Goal: Task Accomplishment & Management: Complete application form

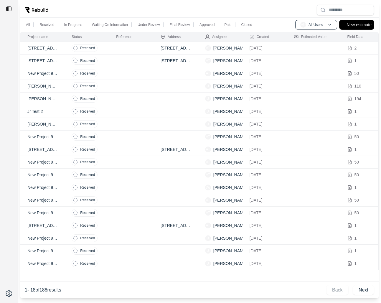
click at [351, 25] on p "New estimate" at bounding box center [359, 24] width 25 height 7
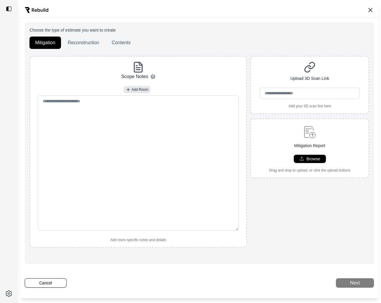
click at [369, 6] on div at bounding box center [199, 9] width 359 height 15
click at [36, 11] on img at bounding box center [37, 10] width 24 height 6
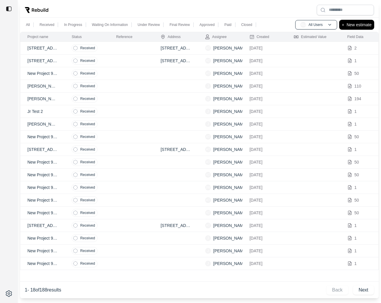
click at [361, 26] on p "New estimate" at bounding box center [359, 24] width 25 height 7
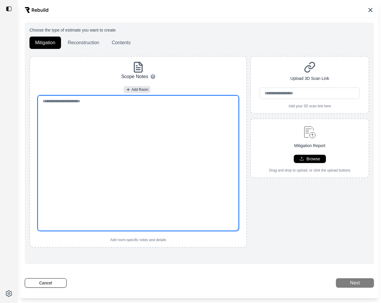
click at [158, 131] on textarea at bounding box center [138, 163] width 201 height 135
paste textarea "**********"
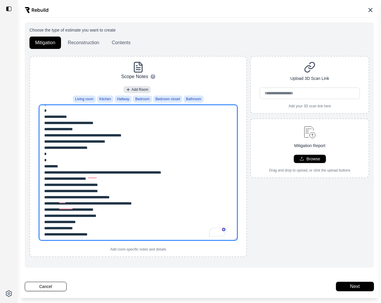
scroll to position [177, 0]
type textarea "**********"
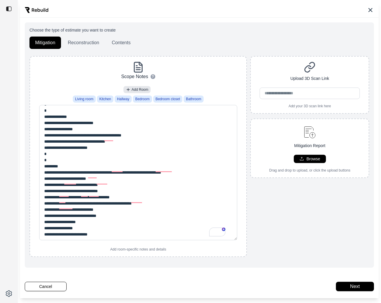
scroll to position [0, 0]
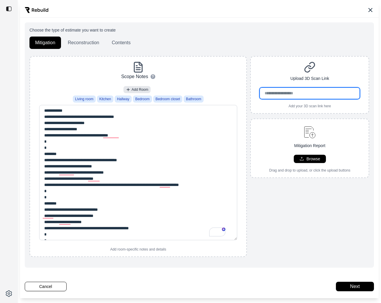
click at [288, 92] on input "url" at bounding box center [310, 93] width 100 height 11
paste input "**********"
type input "**********"
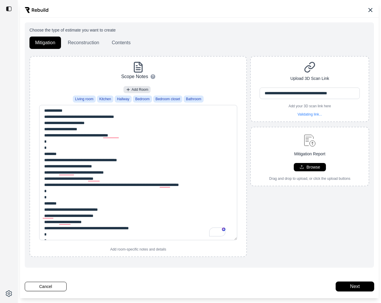
click at [353, 288] on button "Next" at bounding box center [355, 286] width 38 height 9
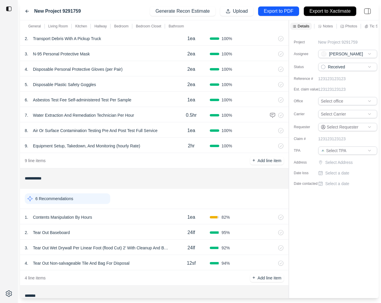
scroll to position [70, 0]
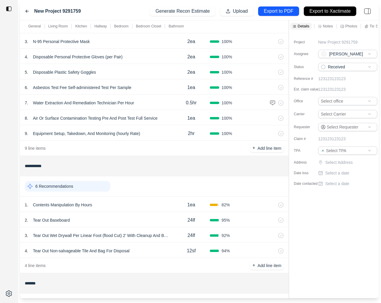
click at [89, 186] on div "6 Recommendations" at bounding box center [68, 186] width 86 height 11
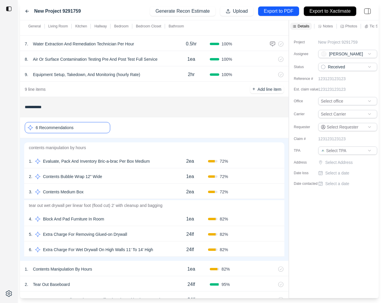
scroll to position [150, 0]
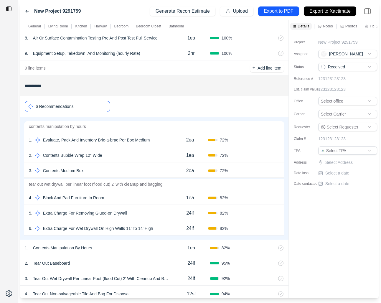
click at [119, 195] on div "4 . Block And Pad Furniture In Room" at bounding box center [100, 198] width 143 height 8
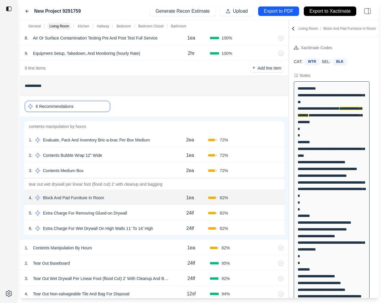
click at [136, 212] on div "5 . Extra Charge For Removing Glued-on Drywall" at bounding box center [100, 213] width 143 height 8
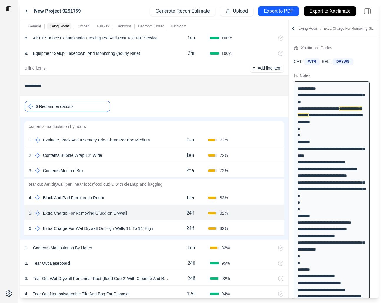
click at [121, 165] on div "3 . Contents Medium Box 2ea 72 % Confirm" at bounding box center [154, 169] width 260 height 15
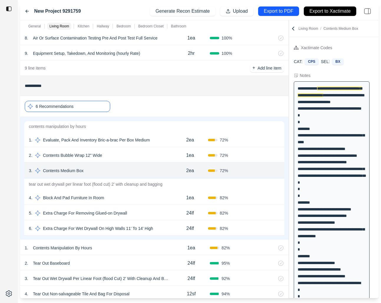
click at [99, 102] on div "6 Recommendations" at bounding box center [68, 106] width 86 height 11
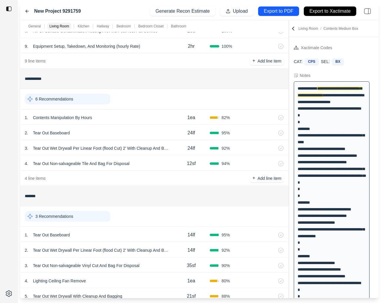
scroll to position [162, 0]
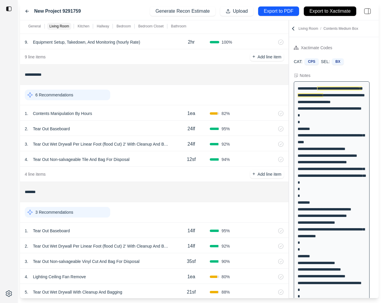
click at [80, 216] on div "3 Recommendations" at bounding box center [68, 212] width 86 height 11
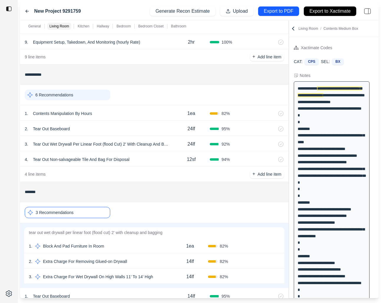
click at [142, 245] on div "1 . Block And Pad Furniture In Room" at bounding box center [100, 246] width 143 height 8
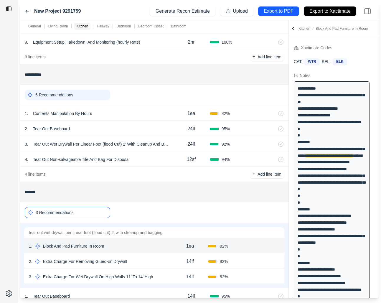
scroll to position [1, 0]
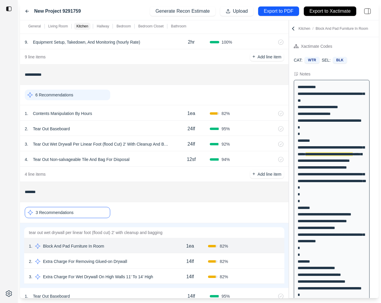
click at [156, 261] on div "2 . Extra Charge For Removing Glued-on Drywall" at bounding box center [100, 261] width 143 height 8
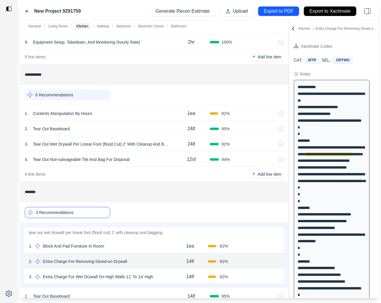
click at [170, 273] on div "3 . Extra Charge For Wet Drywall On High Walls 11' To 14' High" at bounding box center [100, 277] width 143 height 8
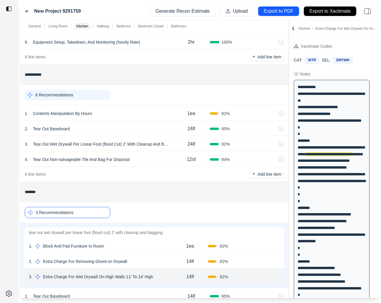
click at [95, 92] on div "6 Recommendations" at bounding box center [68, 95] width 86 height 11
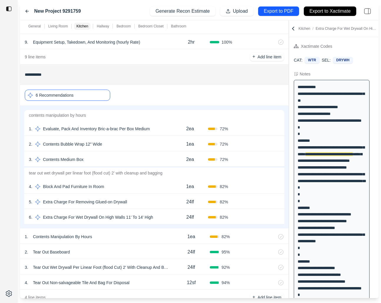
click at [102, 93] on div "6 Recommendations" at bounding box center [68, 95] width 86 height 11
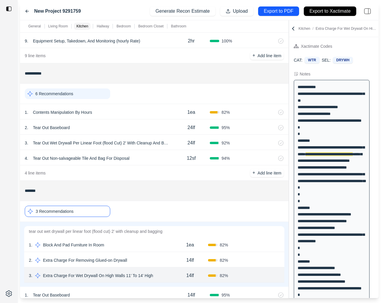
scroll to position [175, 0]
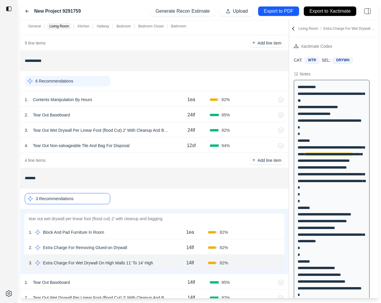
click at [94, 198] on div "3 Recommendations" at bounding box center [68, 198] width 86 height 11
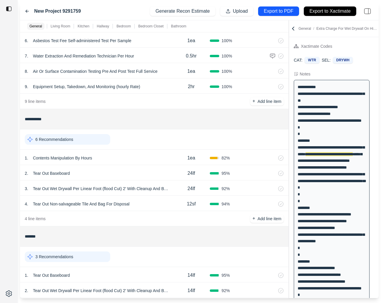
scroll to position [117, 0]
click at [93, 142] on div "6 Recommendations" at bounding box center [68, 139] width 86 height 11
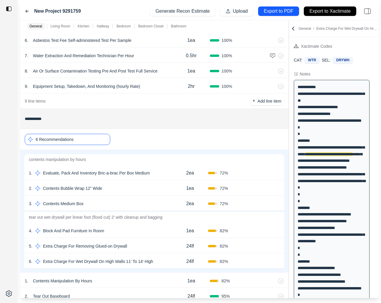
click at [172, 176] on div "1 . Evaluate, Pack And Inventory Bric-a-brac Per Box Medium" at bounding box center [100, 173] width 143 height 8
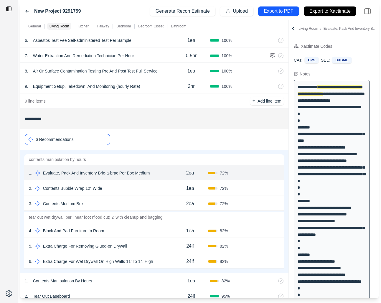
scroll to position [0, 0]
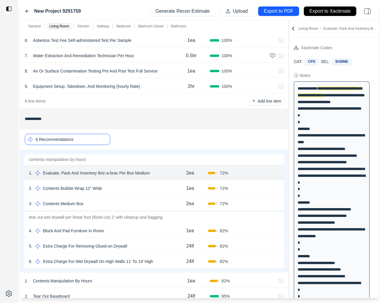
click at [166, 189] on div "2 . Contents Bubble Wrap 12" Wide" at bounding box center [100, 188] width 143 height 8
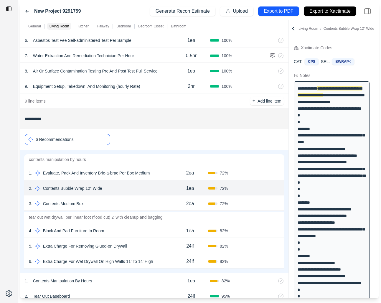
click at [165, 208] on div "3 . Contents Medium Box" at bounding box center [100, 204] width 143 height 8
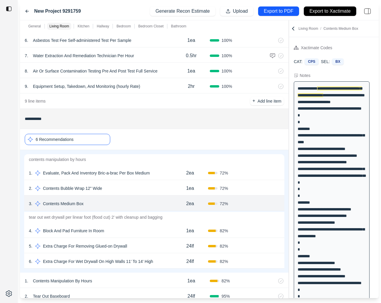
click at [162, 231] on div "4 . Block And Pad Furniture In Room" at bounding box center [100, 231] width 143 height 8
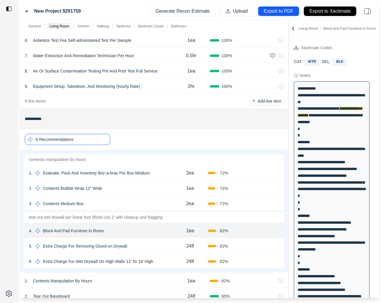
click at [157, 246] on div "5 . Extra Charge For Removing Glued-on Drywall" at bounding box center [100, 246] width 143 height 8
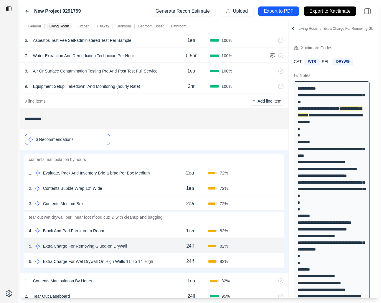
click at [162, 264] on div "6 . Extra Charge For Wet Drywall On High Walls 11' To 14' High" at bounding box center [100, 261] width 143 height 8
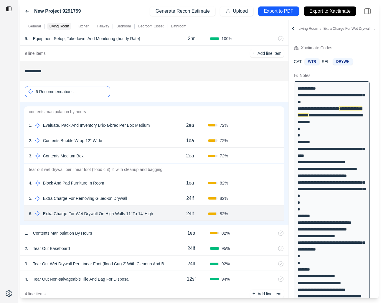
scroll to position [166, 0]
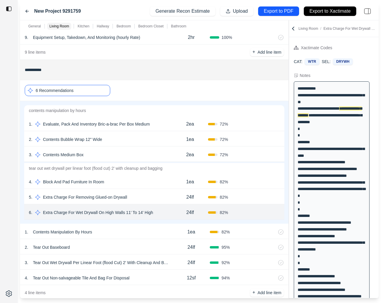
click at [140, 143] on div "2 . Contents Bubble Wrap 12" Wide" at bounding box center [100, 139] width 143 height 8
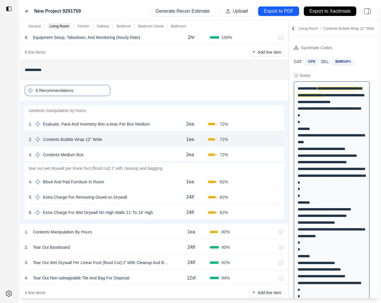
click at [137, 178] on div "4 . Block And Pad Furniture In Room" at bounding box center [100, 182] width 143 height 8
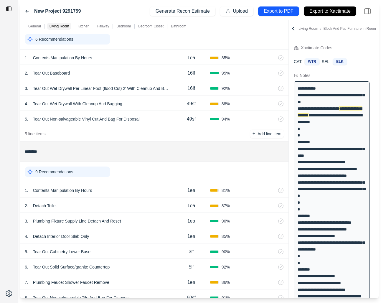
scroll to position [887, 0]
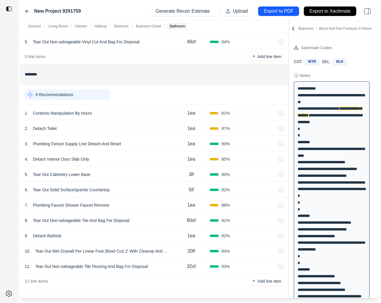
click at [295, 29] on icon at bounding box center [293, 29] width 6 height 6
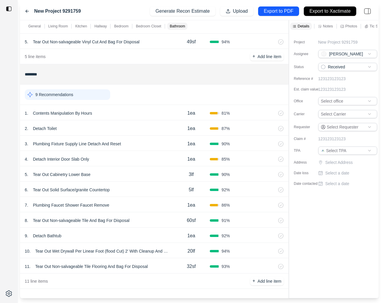
click at [353, 25] on p "Photos" at bounding box center [352, 26] width 12 height 5
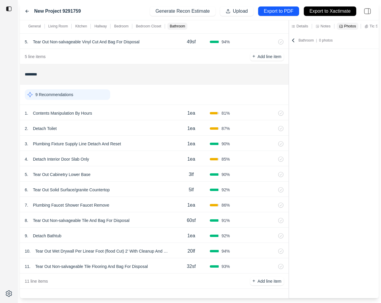
click at [295, 40] on icon at bounding box center [293, 40] width 6 height 6
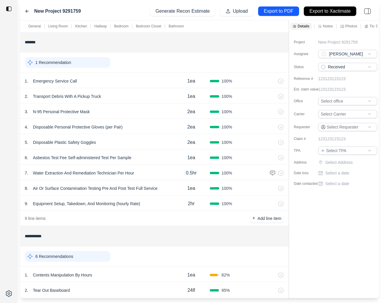
click at [346, 26] on p "Photos" at bounding box center [352, 26] width 12 height 5
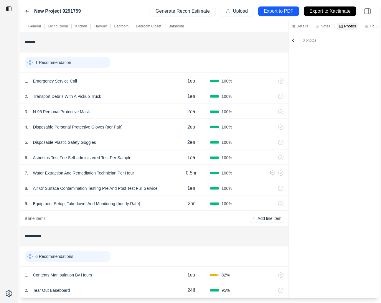
click at [292, 41] on icon at bounding box center [293, 40] width 6 height 6
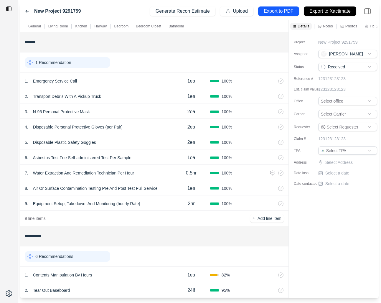
click at [330, 25] on p "Notes" at bounding box center [328, 26] width 10 height 5
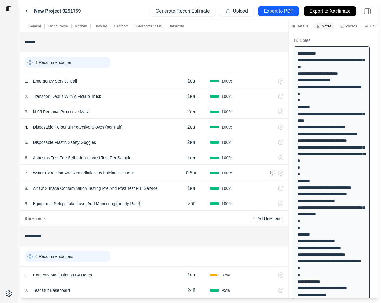
click at [299, 26] on p "Details" at bounding box center [303, 26] width 12 height 5
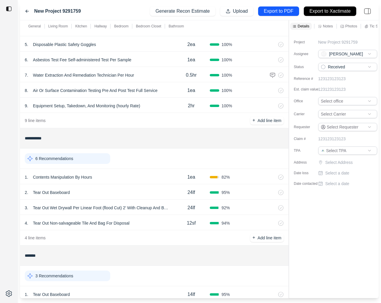
click at [83, 160] on div "6 Recommendations" at bounding box center [68, 158] width 86 height 11
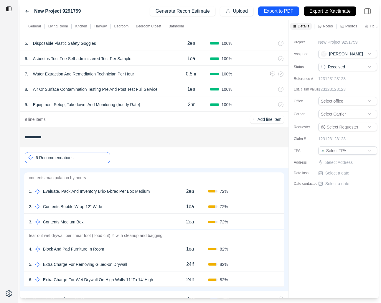
click at [152, 204] on div "2 . Contents Bubble Wrap 12" Wide" at bounding box center [100, 207] width 143 height 8
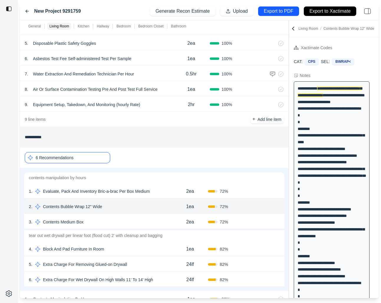
click at [152, 223] on div "3 . Contents Medium Box" at bounding box center [100, 222] width 143 height 8
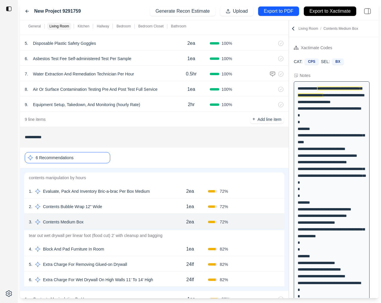
click at [165, 248] on div "4 . Block And Pad Furniture In Room" at bounding box center [100, 249] width 143 height 8
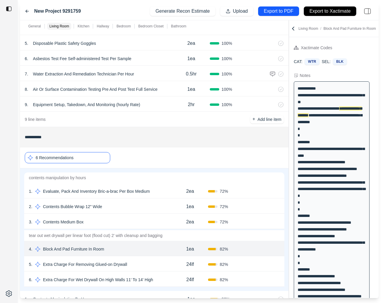
click at [162, 264] on div "5 . Extra Charge For Removing Glued-on Drywall" at bounding box center [100, 264] width 143 height 8
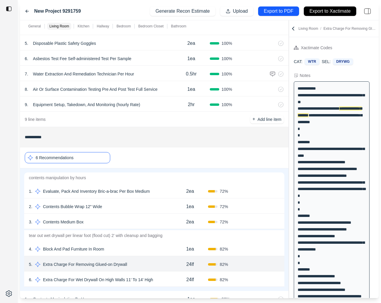
click at [162, 278] on div "6 . Extra Charge For Wet Drywall On High Walls 11' To 14' High" at bounding box center [100, 280] width 143 height 8
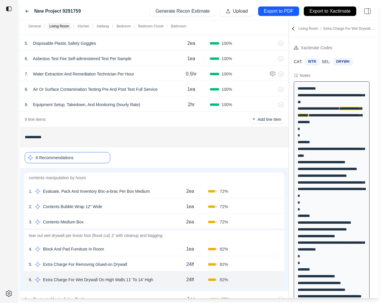
click at [159, 265] on div "5 . Extra Charge For Removing Glued-on Drywall" at bounding box center [100, 264] width 143 height 8
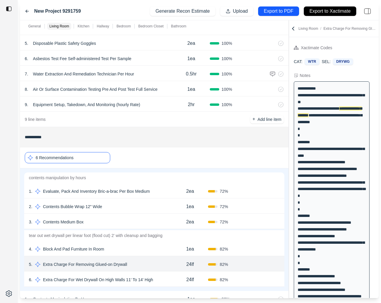
click at [157, 249] on div "4 . Block And Pad Furniture In Room" at bounding box center [100, 249] width 143 height 8
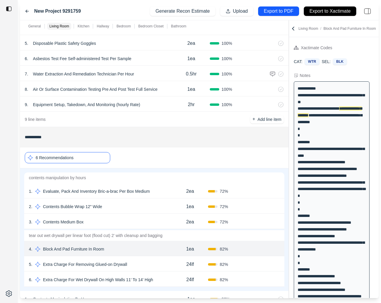
click at [161, 189] on div "1 . Evaluate, Pack And Inventory Bric-a-brac Per Box Medium" at bounding box center [100, 191] width 143 height 8
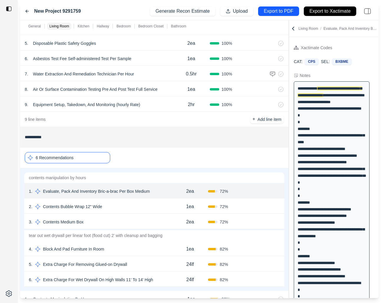
click at [106, 157] on div "6 Recommendations" at bounding box center [68, 157] width 86 height 11
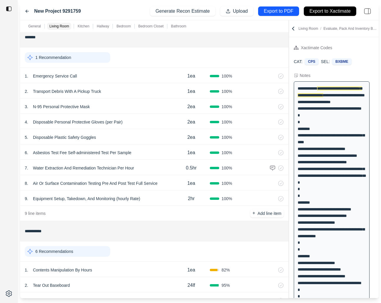
scroll to position [0, 0]
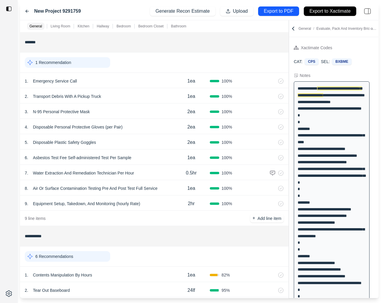
click at [57, 257] on p "6 Recommendations" at bounding box center [54, 257] width 38 height 6
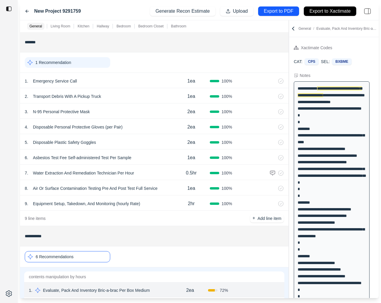
click at [27, 12] on icon at bounding box center [27, 11] width 3 height 3
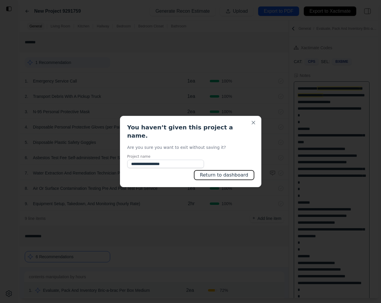
click at [218, 170] on button "Return to dashboard" at bounding box center [224, 174] width 60 height 9
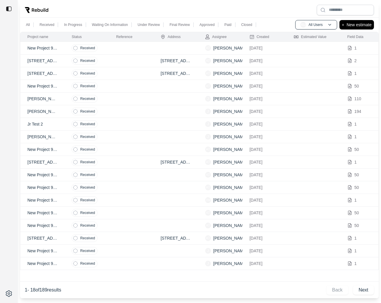
click at [117, 48] on td at bounding box center [131, 48] width 45 height 13
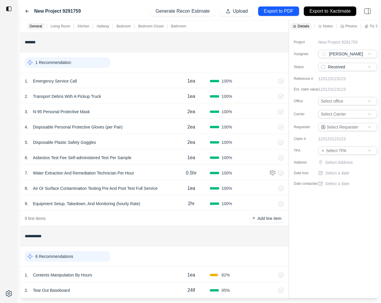
click at [349, 27] on p "Photos" at bounding box center [352, 26] width 12 height 5
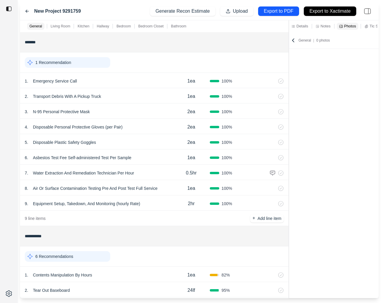
click at [299, 29] on p "Details" at bounding box center [303, 26] width 12 height 5
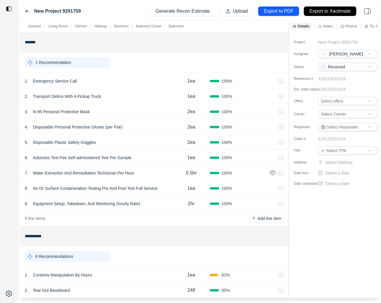
click at [28, 12] on icon at bounding box center [27, 11] width 5 height 5
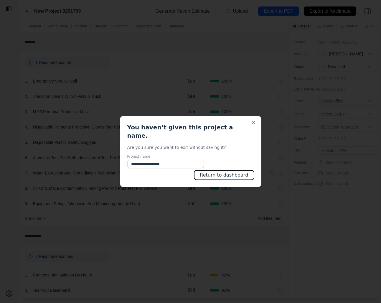
click at [217, 173] on button "Return to dashboard" at bounding box center [224, 174] width 60 height 9
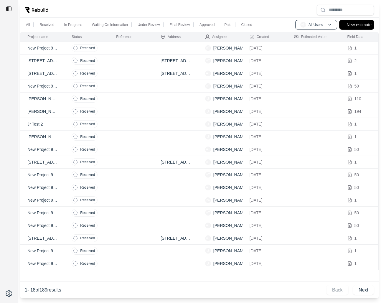
click at [272, 25] on p "New estimate" at bounding box center [359, 24] width 25 height 7
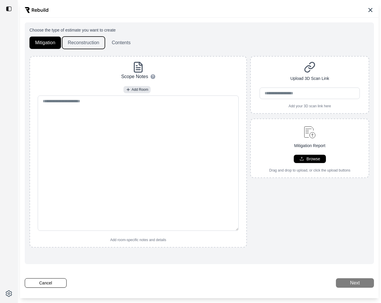
click at [82, 42] on button "Reconstruction" at bounding box center [83, 43] width 43 height 12
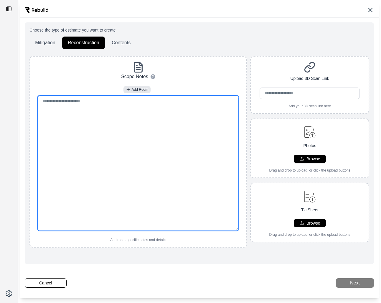
click at [107, 165] on textarea at bounding box center [138, 163] width 201 height 135
paste textarea "**********"
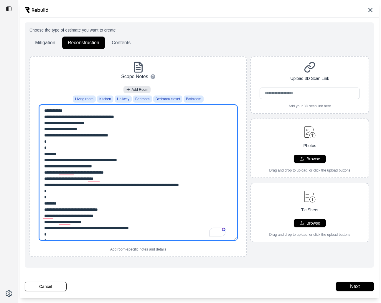
type textarea "**********"
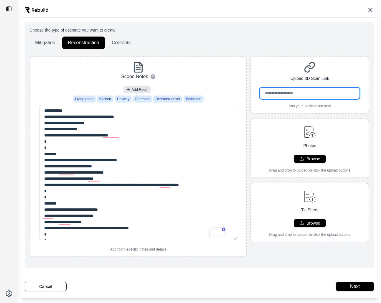
click at [272, 93] on input "url" at bounding box center [310, 93] width 100 height 11
paste input "**********"
type input "**********"
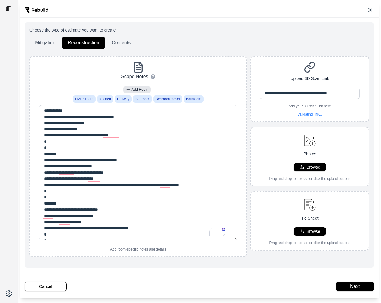
click at [271, 72] on div "**********" at bounding box center [310, 88] width 118 height 55
click at [272, 285] on button "Next" at bounding box center [355, 286] width 38 height 9
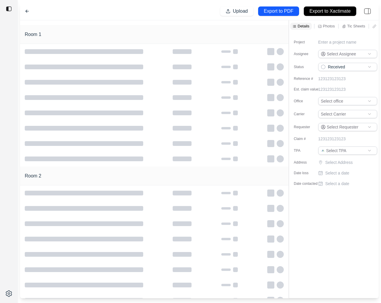
type input "**********"
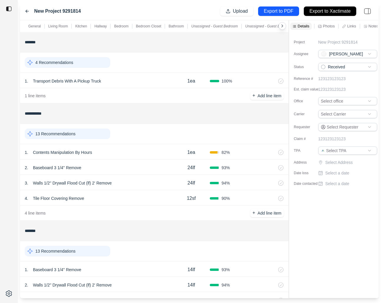
click at [91, 136] on div "13 Recommendations" at bounding box center [68, 134] width 86 height 11
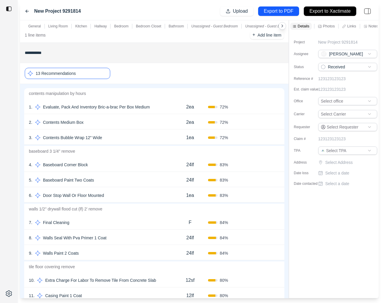
scroll to position [68, 0]
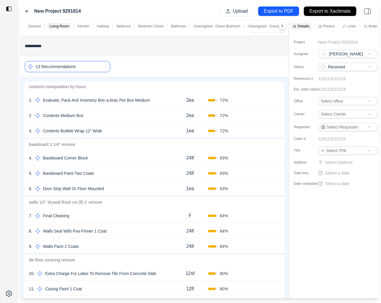
click at [103, 216] on div "7 . Final Cleaning" at bounding box center [100, 216] width 143 height 8
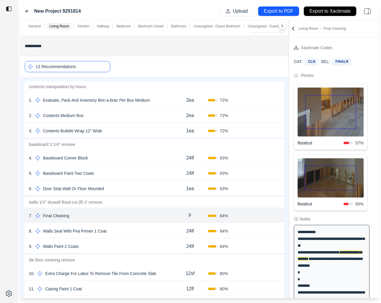
click at [125, 233] on div "8 . Walls Seal With Pva Primer 1 Coat" at bounding box center [100, 231] width 143 height 8
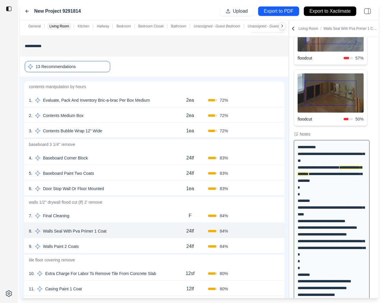
scroll to position [88, 0]
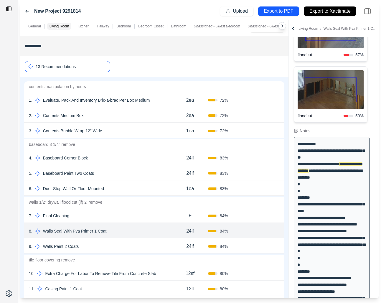
click at [128, 245] on div "9 . Walls Paint 2 Coats" at bounding box center [100, 246] width 143 height 8
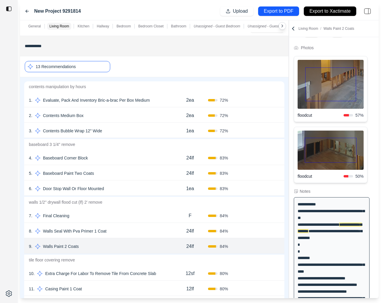
scroll to position [0, 0]
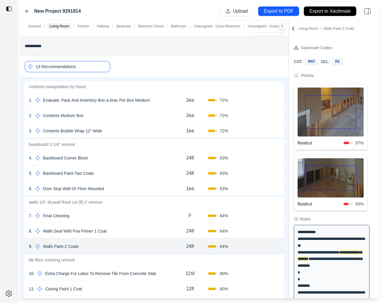
click at [81, 66] on div "13 Recommendations" at bounding box center [68, 66] width 86 height 11
